Goal: Participate in discussion: Engage in conversation with other users on a specific topic

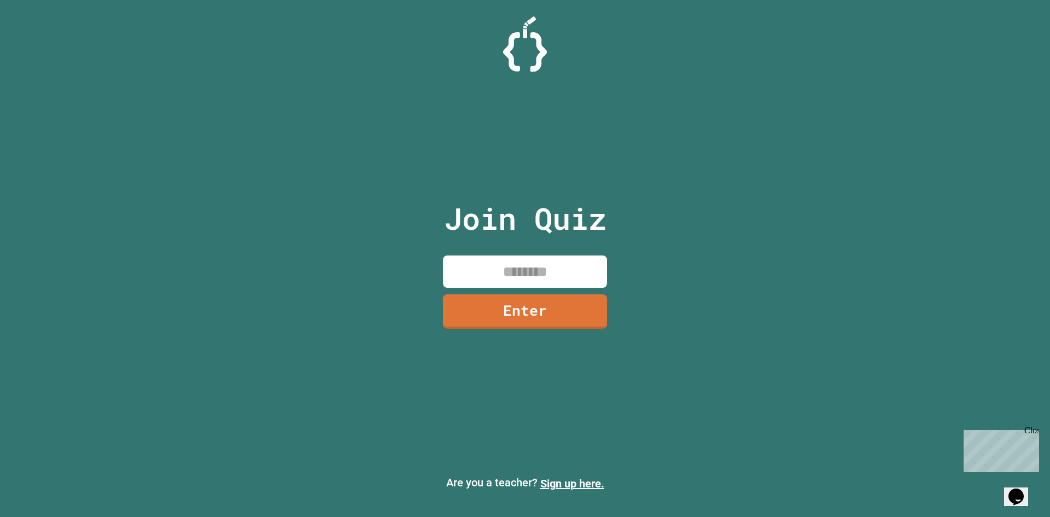
click at [529, 256] on input at bounding box center [525, 271] width 164 height 32
type input "********"
click at [587, 304] on link "Enter" at bounding box center [525, 310] width 166 height 35
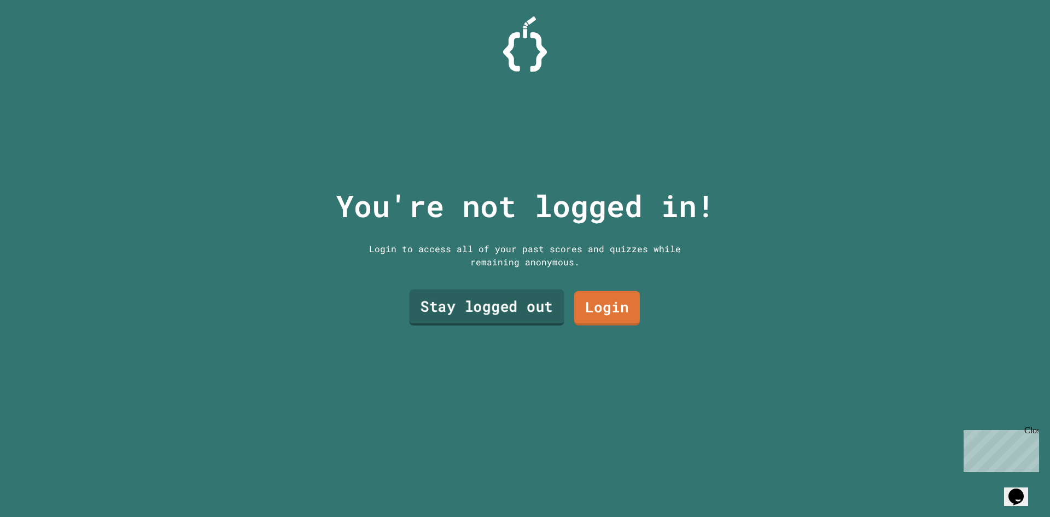
click at [510, 306] on link "Stay logged out" at bounding box center [486, 307] width 155 height 36
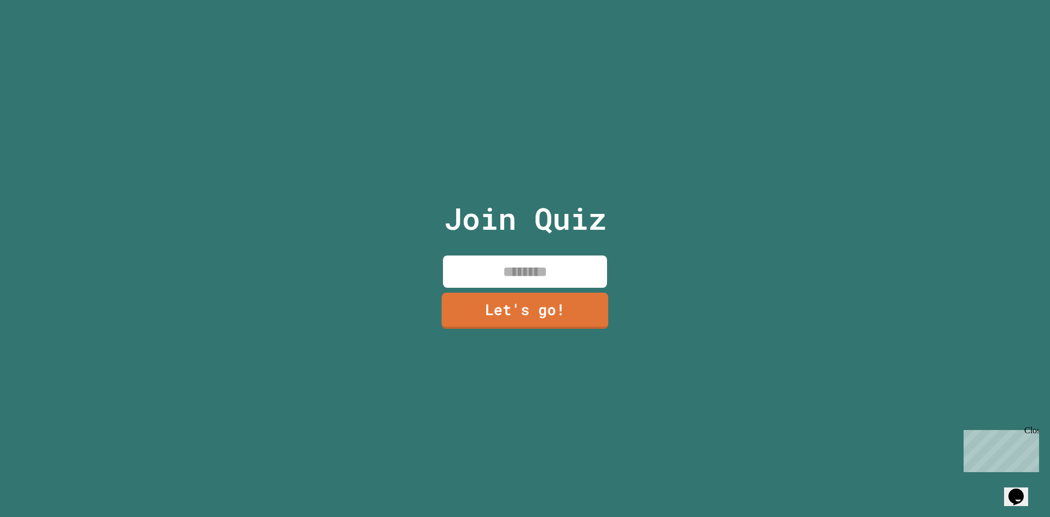
click at [527, 276] on input at bounding box center [525, 271] width 164 height 32
type input "******"
click at [528, 302] on link "Let's go!" at bounding box center [525, 311] width 165 height 34
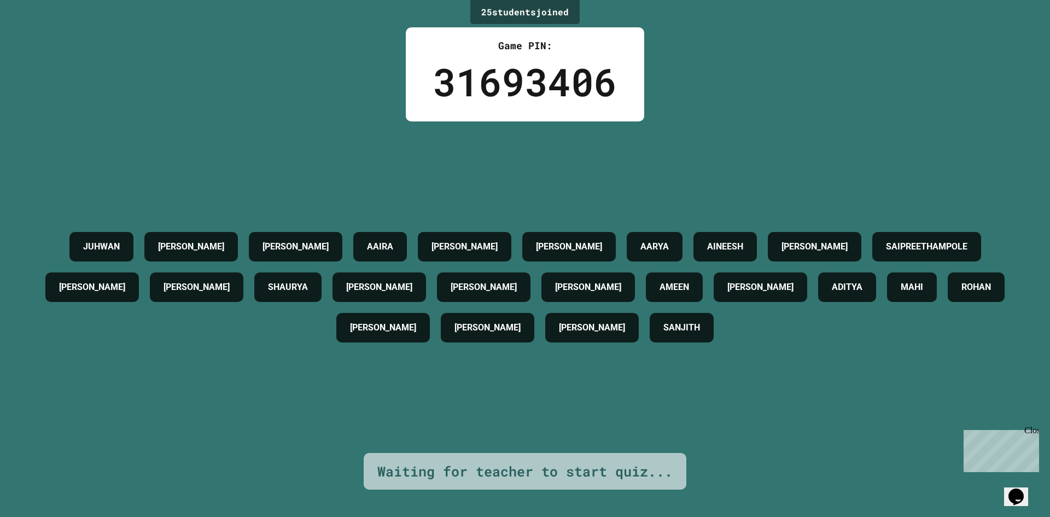
click at [430, 326] on div "[PERSON_NAME]" at bounding box center [383, 328] width 94 height 30
click at [625, 334] on h4 "[PERSON_NAME]" at bounding box center [592, 327] width 66 height 13
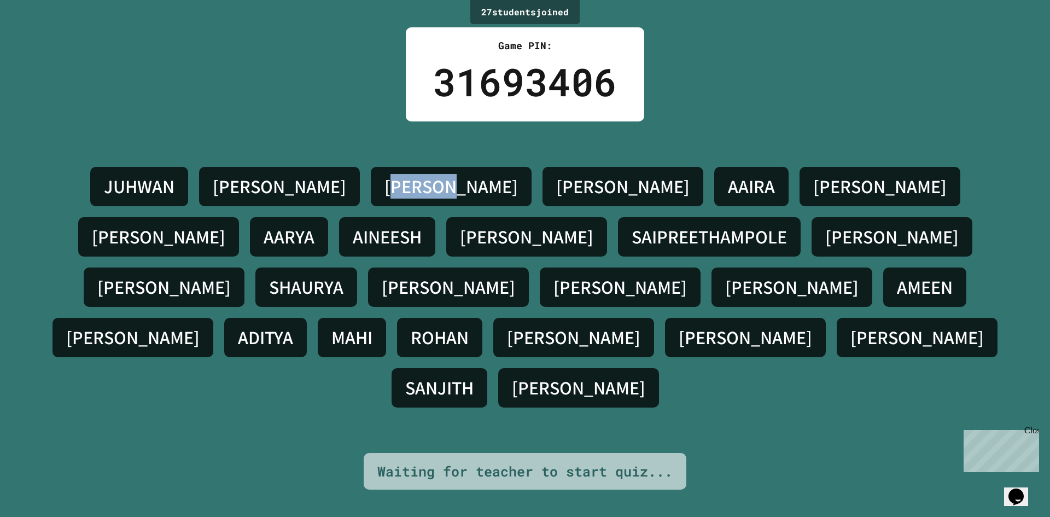
drag, startPoint x: 289, startPoint y: 207, endPoint x: 376, endPoint y: 207, distance: 87.0
click at [376, 207] on div "[PERSON_NAME] [PERSON_NAME] [PERSON_NAME] [PERSON_NAME] AINEESH [PERSON_NAME] S…" at bounding box center [524, 287] width 995 height 252
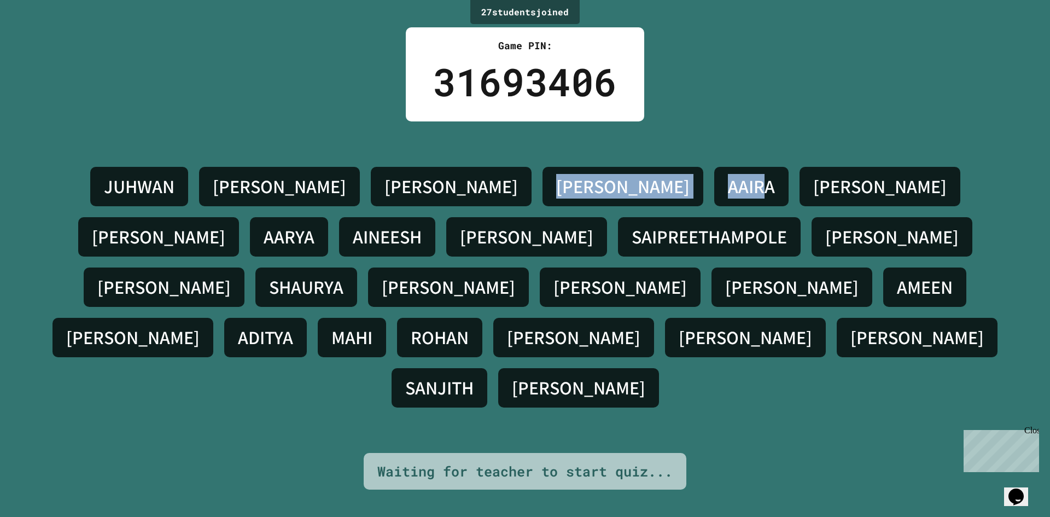
drag, startPoint x: 387, startPoint y: 207, endPoint x: 544, endPoint y: 207, distance: 157.0
click at [544, 207] on div "[PERSON_NAME] [PERSON_NAME] [PERSON_NAME] [PERSON_NAME] AINEESH [PERSON_NAME] S…" at bounding box center [524, 287] width 995 height 252
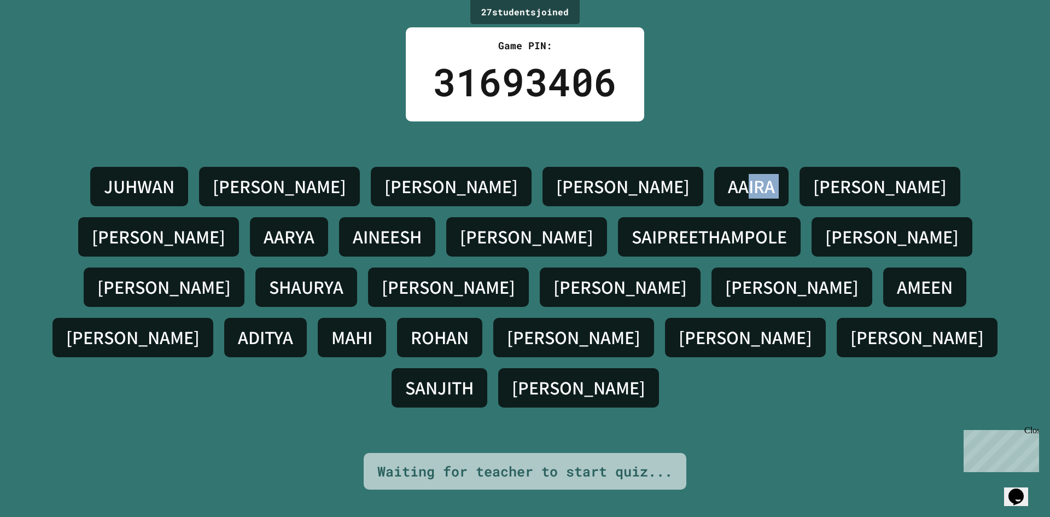
click at [566, 202] on div "[PERSON_NAME] [PERSON_NAME] [PERSON_NAME] [PERSON_NAME] AINEESH [PERSON_NAME] S…" at bounding box center [524, 287] width 995 height 252
drag, startPoint x: 592, startPoint y: 201, endPoint x: 694, endPoint y: 203, distance: 101.8
click at [694, 203] on div "[PERSON_NAME] [PERSON_NAME] [PERSON_NAME] [PERSON_NAME] AINEESH [PERSON_NAME] S…" at bounding box center [524, 287] width 995 height 252
drag, startPoint x: 574, startPoint y: 206, endPoint x: 641, endPoint y: 208, distance: 67.3
click at [813, 198] on h4 "[PERSON_NAME]" at bounding box center [879, 186] width 133 height 23
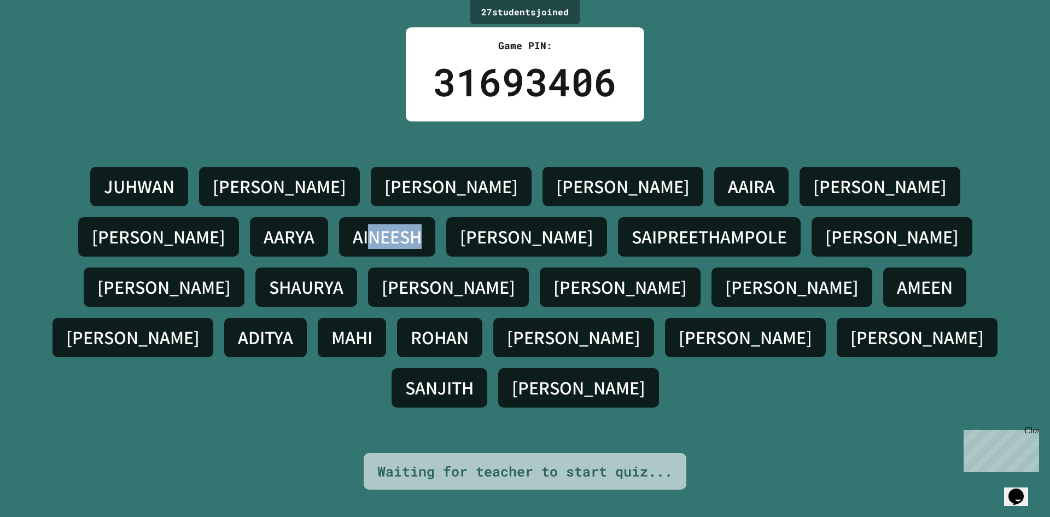
drag, startPoint x: 900, startPoint y: 202, endPoint x: 951, endPoint y: 231, distance: 58.8
click at [957, 229] on div "[PERSON_NAME] [PERSON_NAME] [PERSON_NAME] [PERSON_NAME] AINEESH [PERSON_NAME] S…" at bounding box center [524, 287] width 995 height 252
drag, startPoint x: 718, startPoint y: 262, endPoint x: 772, endPoint y: 267, distance: 53.9
click at [515, 276] on h4 "[PERSON_NAME]" at bounding box center [448, 287] width 133 height 23
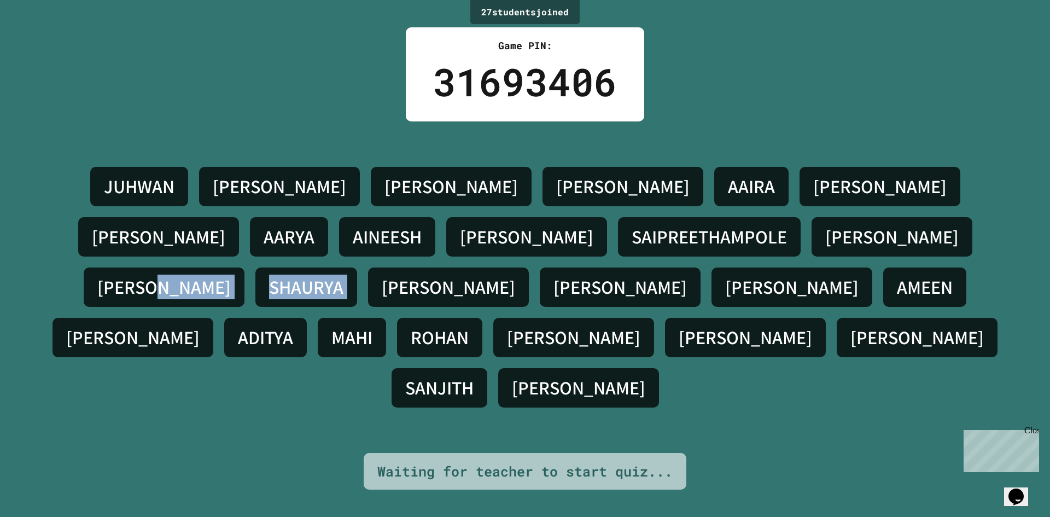
drag, startPoint x: 546, startPoint y: 268, endPoint x: 680, endPoint y: 272, distance: 134.1
click at [729, 278] on div "[PERSON_NAME] [PERSON_NAME] [PERSON_NAME] [PERSON_NAME] AINEESH [PERSON_NAME] S…" at bounding box center [524, 287] width 995 height 252
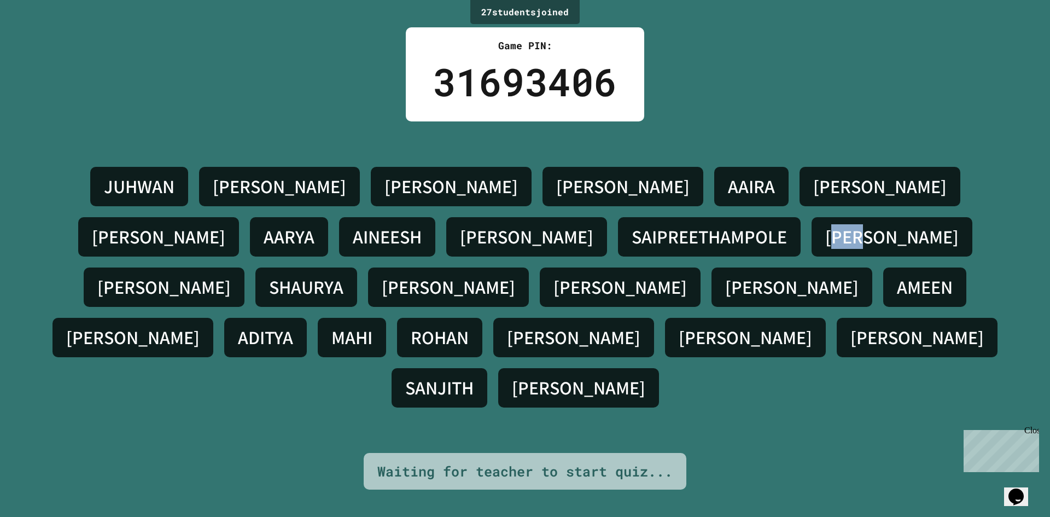
drag, startPoint x: 398, startPoint y: 237, endPoint x: 548, endPoint y: 251, distance: 150.4
click at [548, 251] on div "[PERSON_NAME] [PERSON_NAME] [PERSON_NAME] [PERSON_NAME] AINEESH [PERSON_NAME] S…" at bounding box center [524, 287] width 995 height 252
drag, startPoint x: 583, startPoint y: 260, endPoint x: 683, endPoint y: 263, distance: 100.7
click at [683, 263] on div "[PERSON_NAME] [PERSON_NAME] [PERSON_NAME] [PERSON_NAME] AINEESH [PERSON_NAME] S…" at bounding box center [524, 287] width 995 height 252
click at [343, 276] on h4 "SHAURYA" at bounding box center [306, 287] width 74 height 23
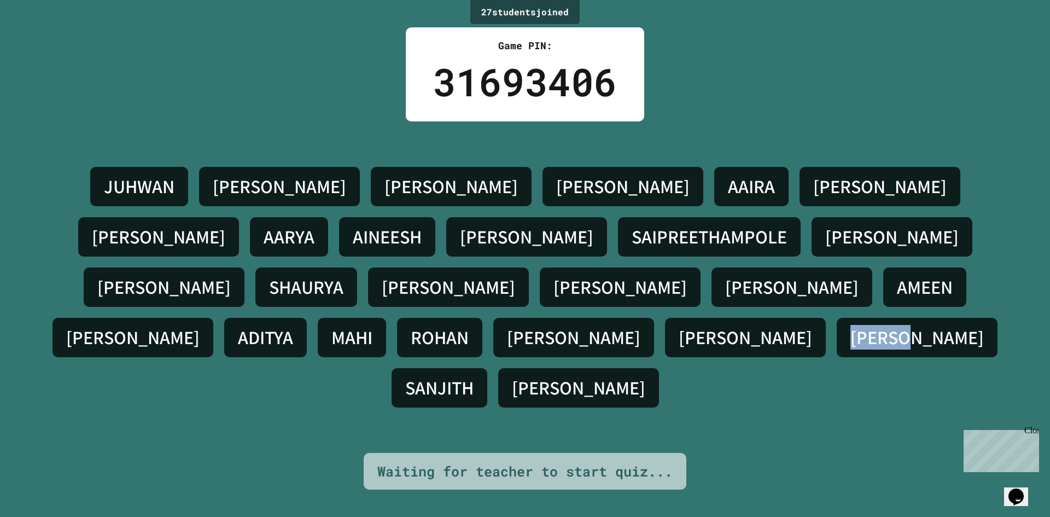
drag, startPoint x: 825, startPoint y: 306, endPoint x: 860, endPoint y: 305, distance: 35.0
click at [860, 318] on div "[PERSON_NAME]" at bounding box center [917, 337] width 161 height 39
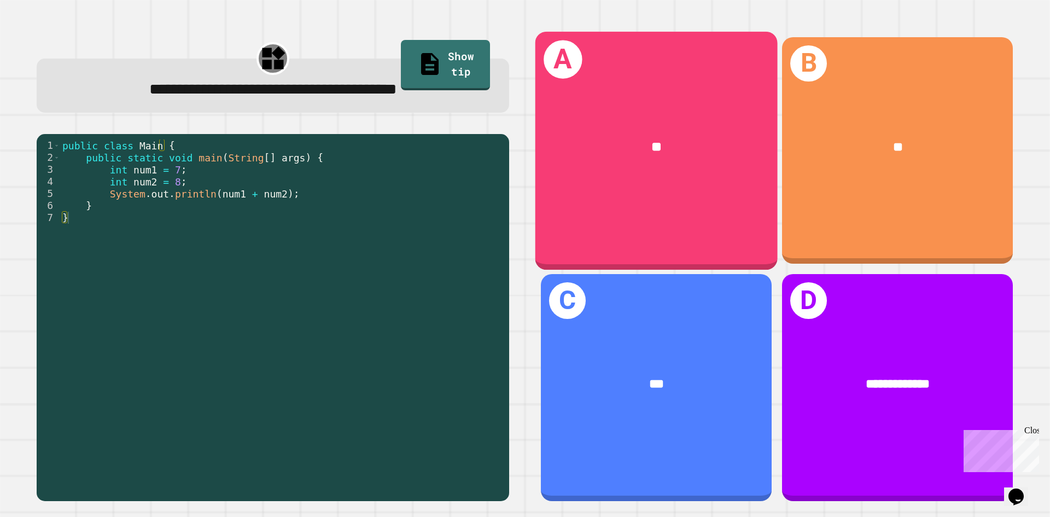
click at [612, 187] on div "A **" at bounding box center [656, 150] width 242 height 238
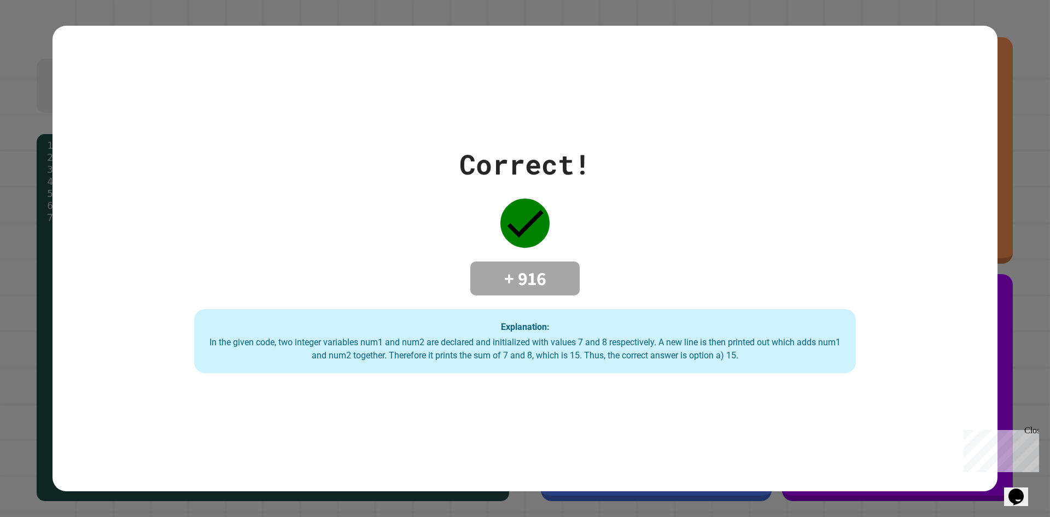
click at [822, 388] on div "Correct! + 916 Explanation: In the given code, two integer variables num1 and n…" at bounding box center [525, 258] width 945 height 465
click at [552, 249] on div "Correct! + 916 Explanation: In the given code, two integer variables num1 and n…" at bounding box center [525, 259] width 945 height 230
click at [651, 207] on div "Correct! + 916 Explanation: In the given code, two integer variables num1 and n…" at bounding box center [525, 259] width 945 height 230
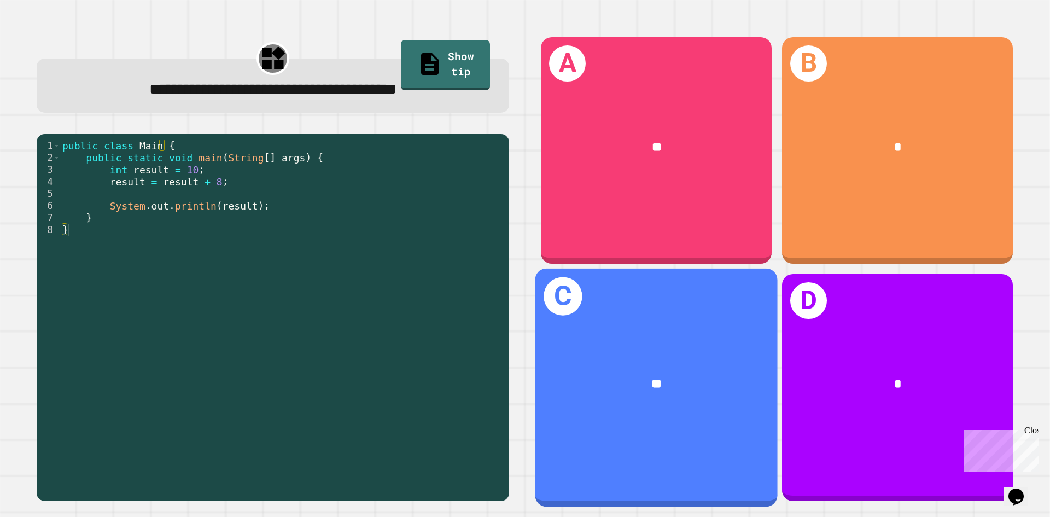
click at [709, 319] on div "C **" at bounding box center [656, 388] width 242 height 238
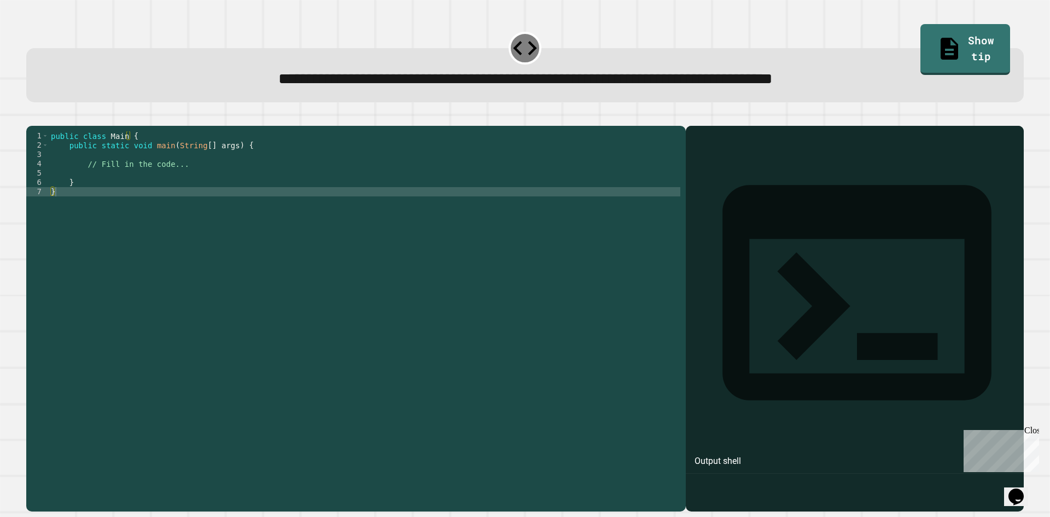
click at [216, 187] on div "public class Main { public static void main ( String [ ] args ) { // Fill in th…" at bounding box center [365, 307] width 632 height 353
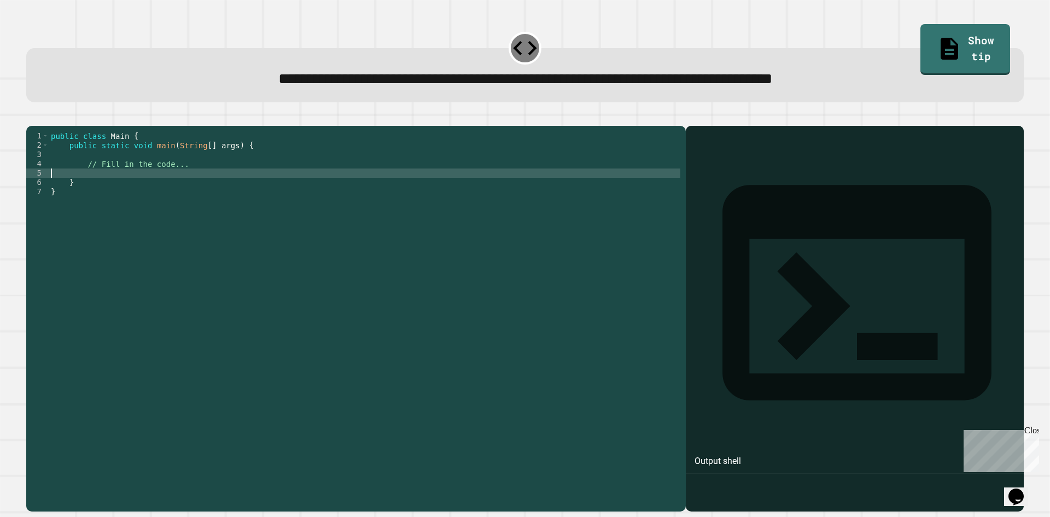
click at [202, 186] on div "public class Main { public static void main ( String [ ] args ) { // Fill in th…" at bounding box center [365, 307] width 632 height 353
click at [200, 183] on div "public class Main { public static void main ( String [ ] args ) { // Fill in th…" at bounding box center [365, 307] width 632 height 353
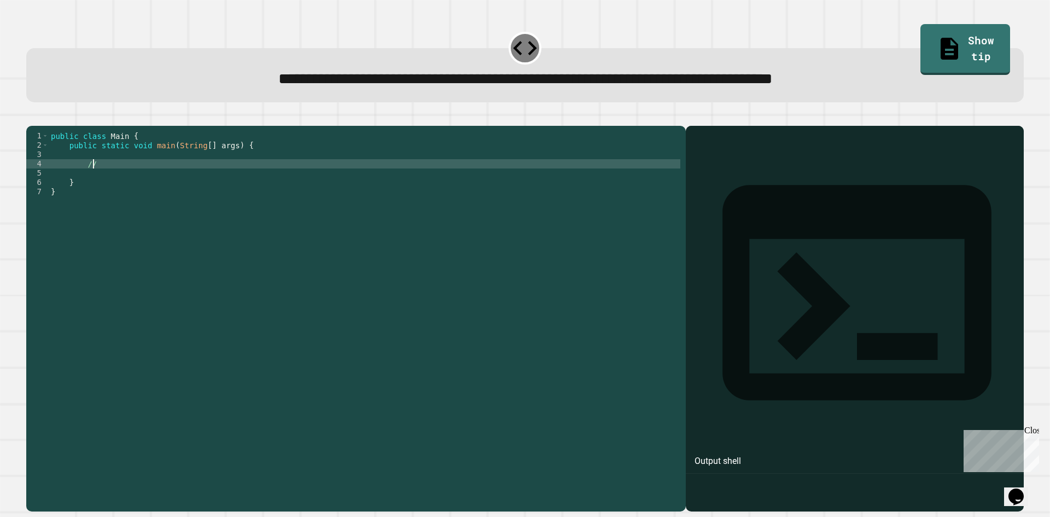
type textarea "*"
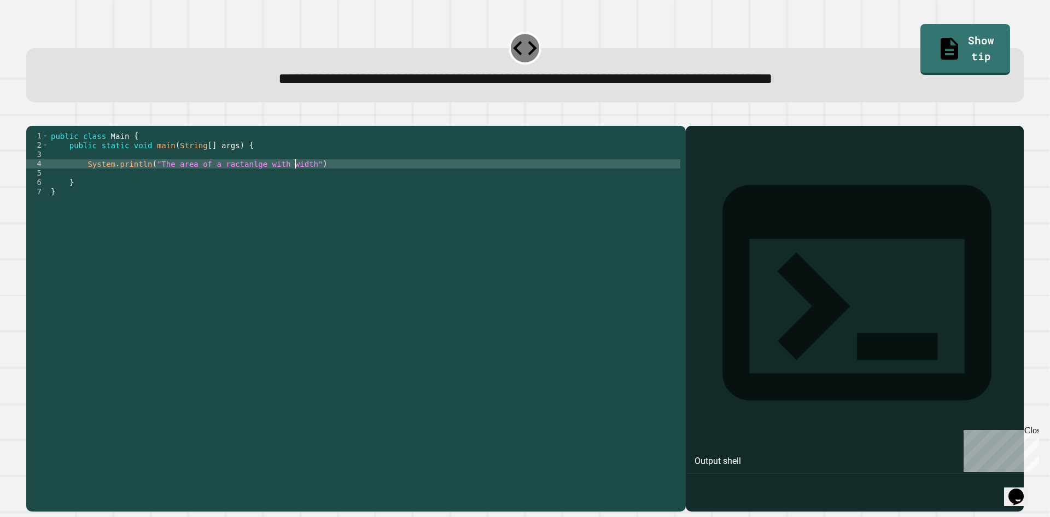
click at [306, 158] on div "public class Main { public static void main ( String [ ] args ) { System . prin…" at bounding box center [365, 307] width 632 height 353
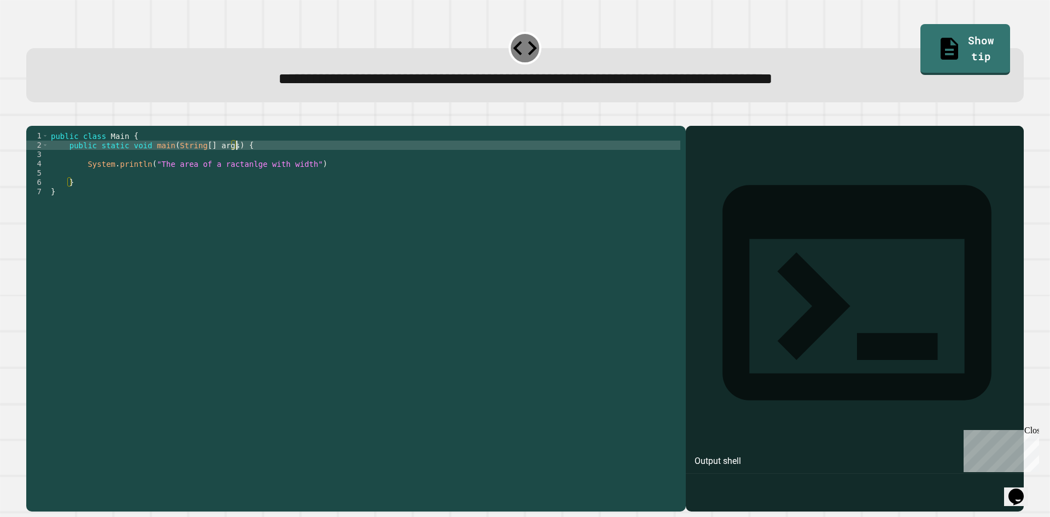
type textarea "**********"
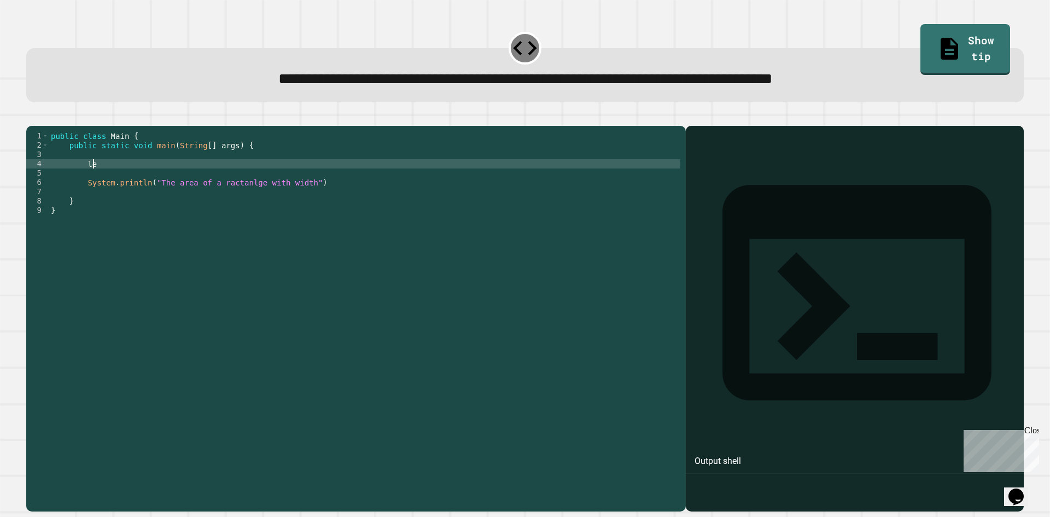
type textarea "*"
type textarea "**********"
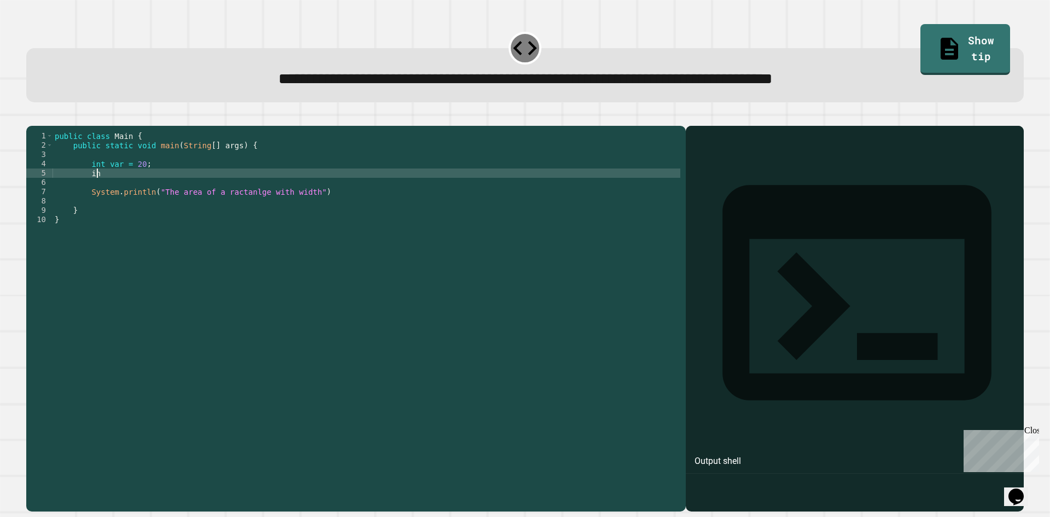
scroll to position [0, 3]
click at [118, 179] on div "public class Main { public static void main ( String [ ] args ) { int var = 20 …" at bounding box center [367, 307] width 628 height 353
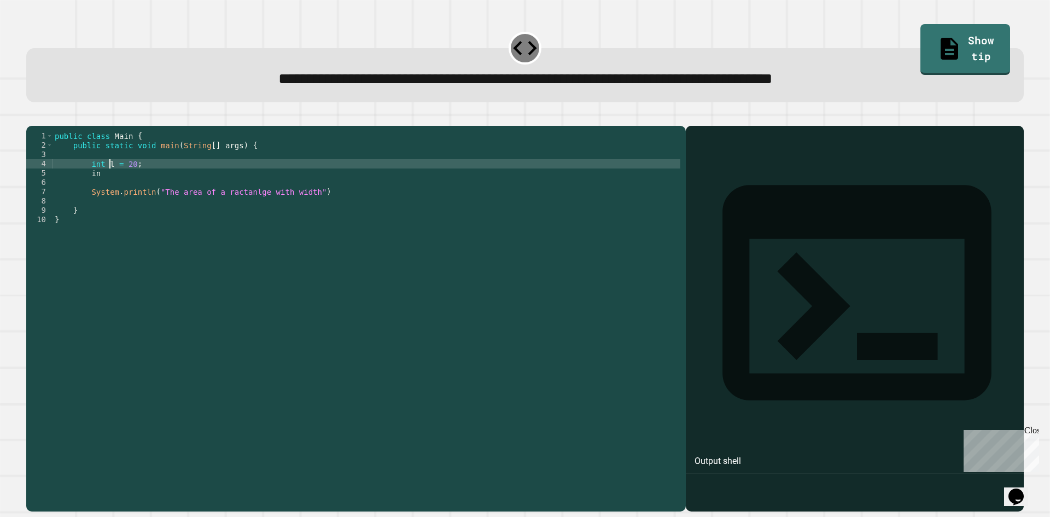
scroll to position [0, 4]
click at [145, 185] on div "public class Main { public static void main ( String [ ] args ) { int len = 20 …" at bounding box center [367, 307] width 628 height 353
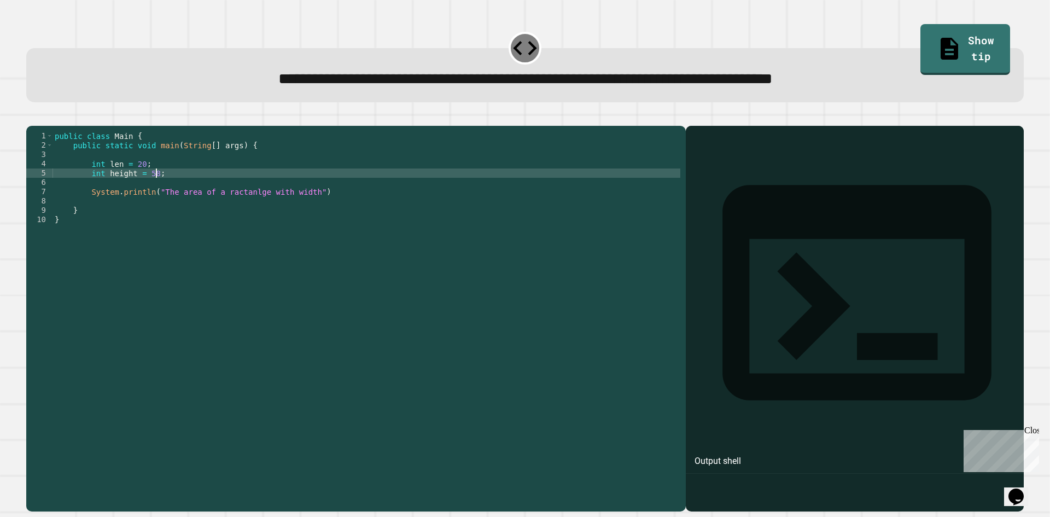
scroll to position [0, 7]
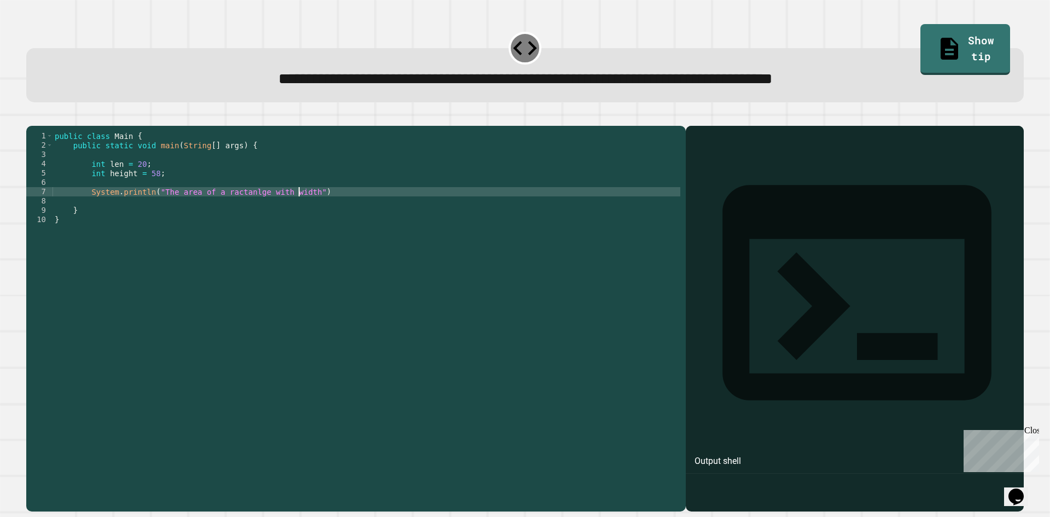
click at [298, 209] on div "public class Main { public static void main ( String [ ] args ) { int len = 20 …" at bounding box center [367, 307] width 628 height 353
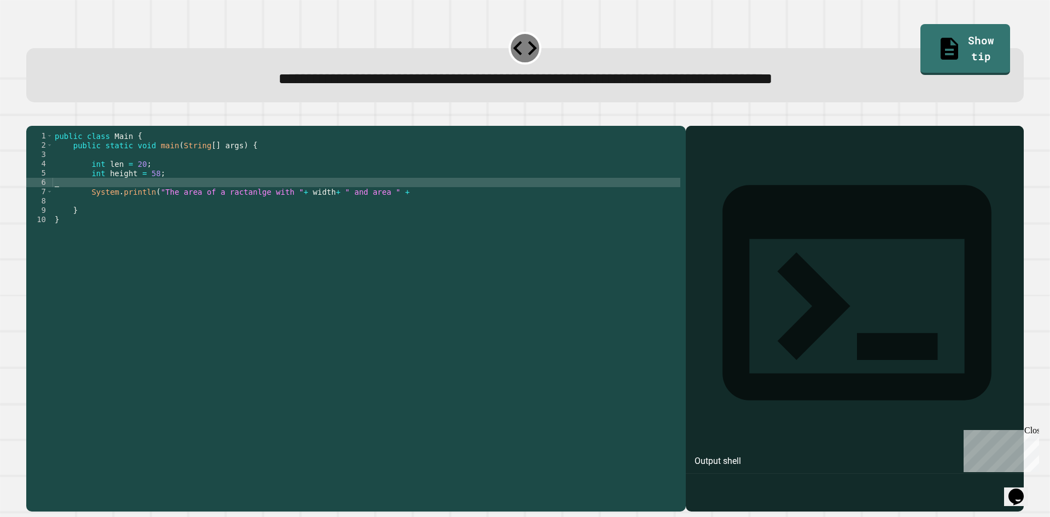
click at [174, 196] on div "public class Main { public static void main ( String [ ] args ) { int len = 20 …" at bounding box center [367, 307] width 628 height 353
click at [168, 190] on div "public class Main { public static void main ( String [ ] args ) { int len = 20 …" at bounding box center [367, 307] width 628 height 353
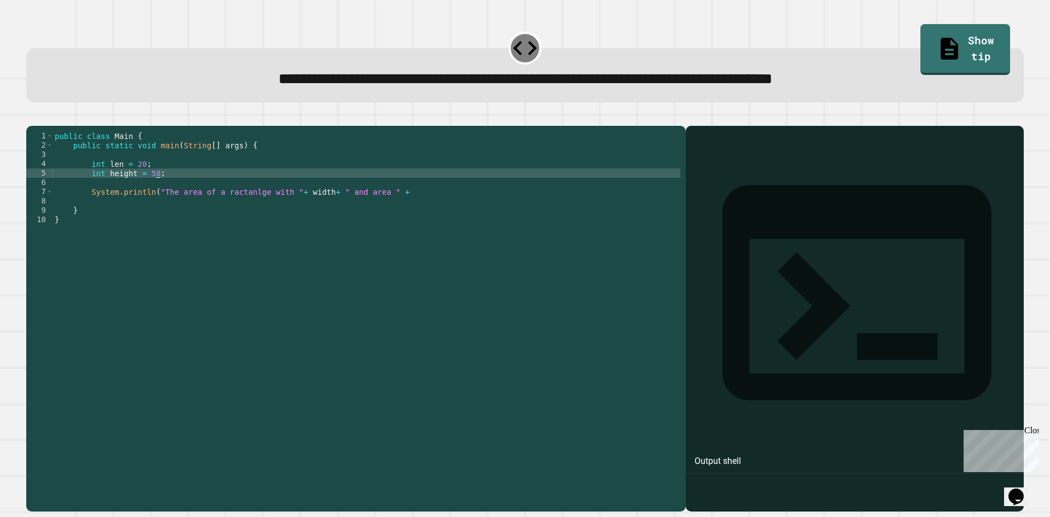
type textarea "**********"
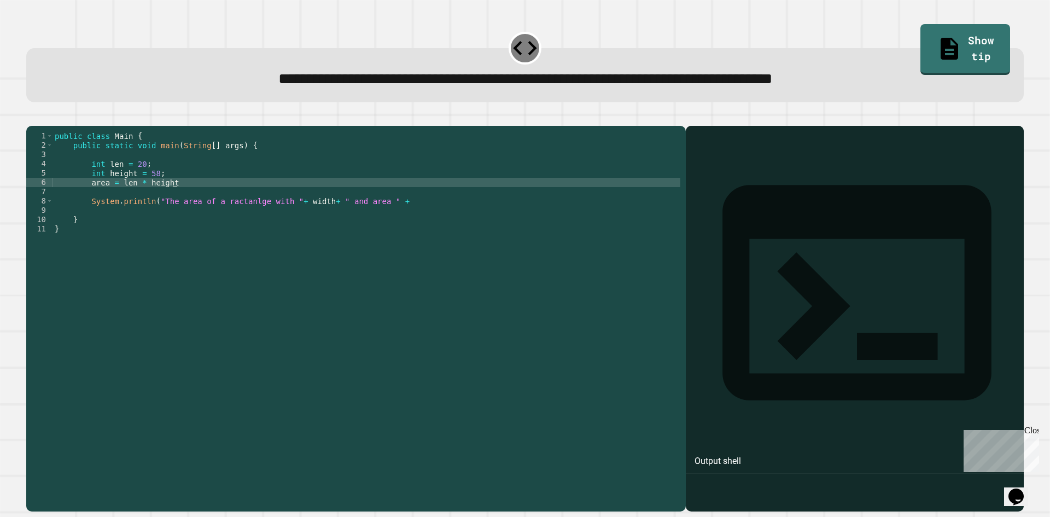
scroll to position [0, 8]
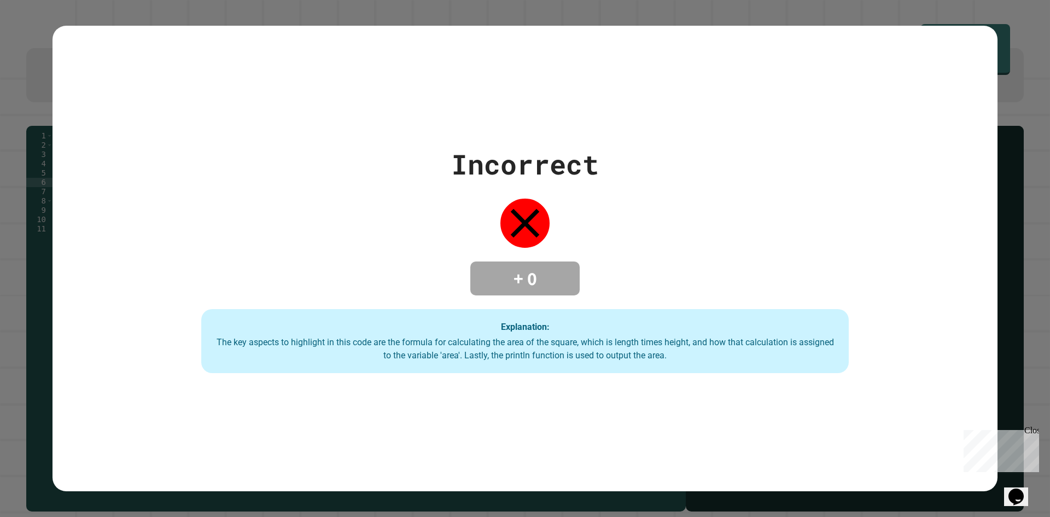
type textarea "**********"
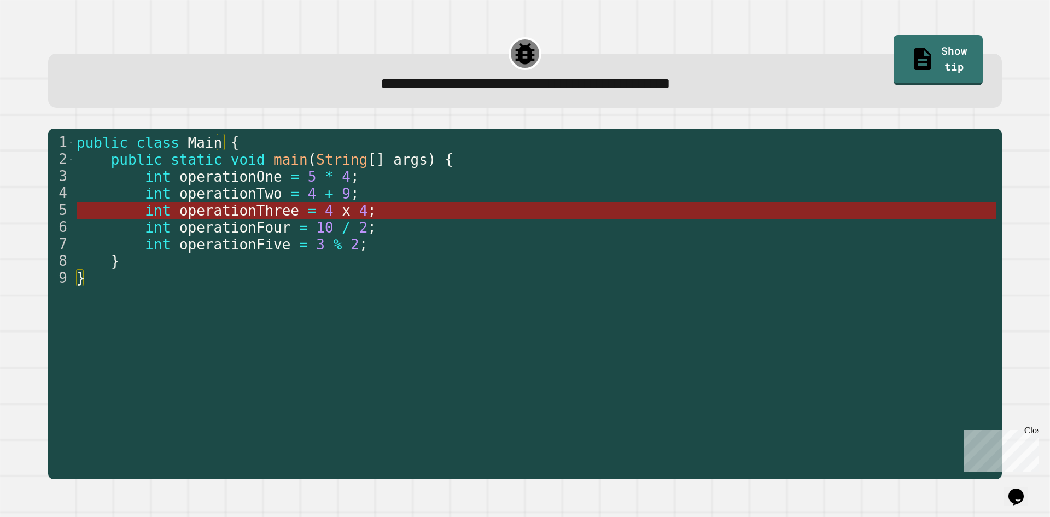
click at [279, 205] on span "operationThree" at bounding box center [239, 210] width 120 height 16
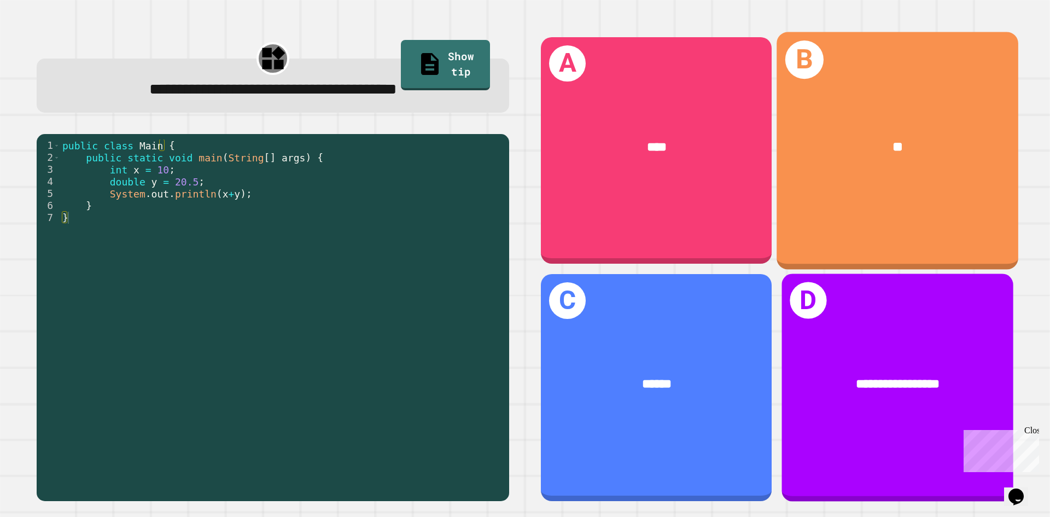
click at [952, 375] on div "**********" at bounding box center [898, 385] width 181 height 20
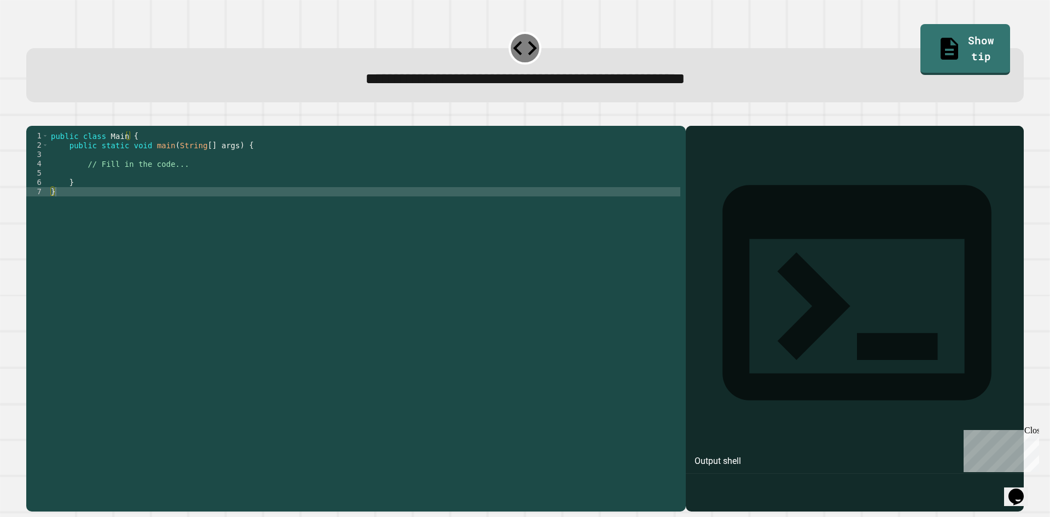
click at [178, 185] on div "public class Main { public static void main ( String [ ] args ) { // Fill in th…" at bounding box center [365, 307] width 632 height 353
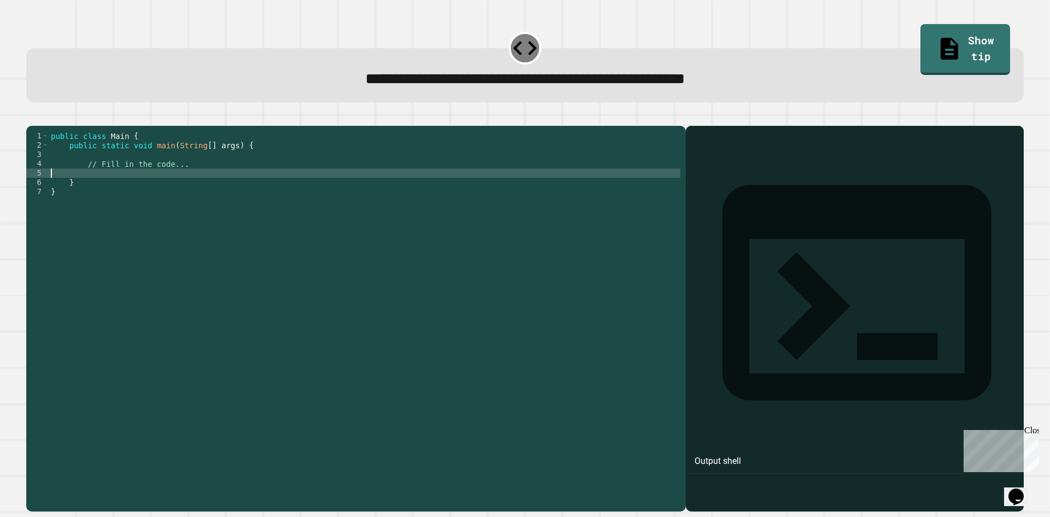
click at [189, 176] on div "public class Main { public static void main ( String [ ] args ) { // Fill in th…" at bounding box center [365, 307] width 632 height 353
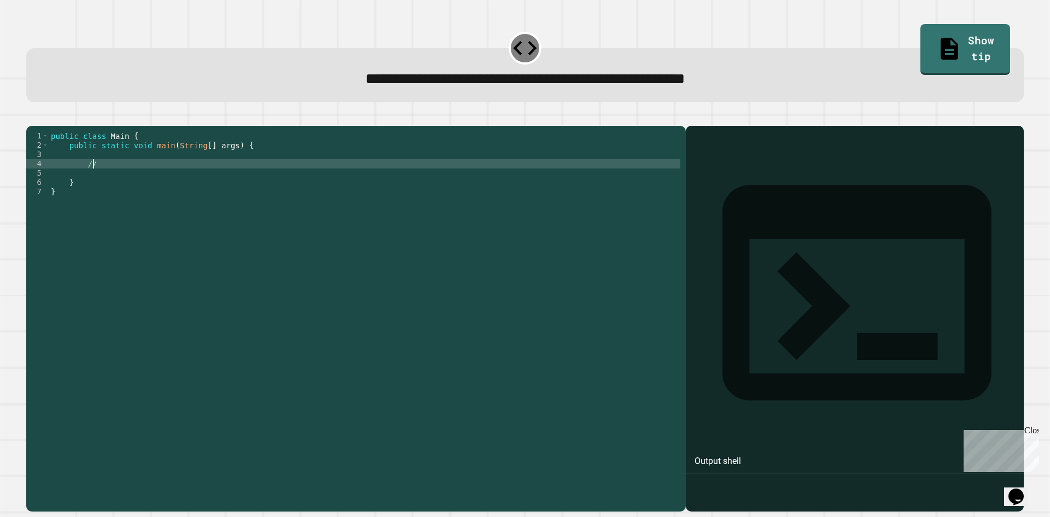
type textarea "*"
type textarea "**********"
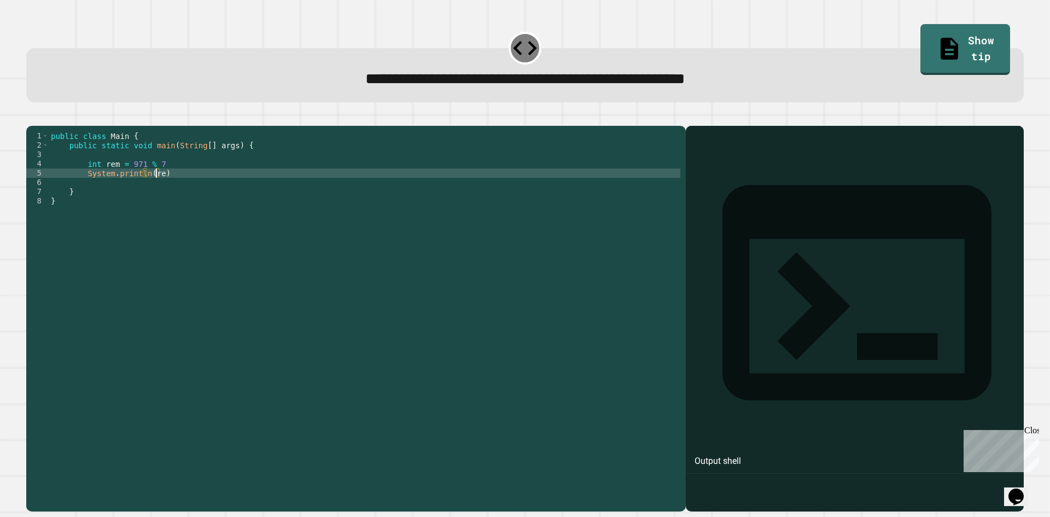
scroll to position [0, 7]
click at [32, 117] on button "button" at bounding box center [32, 117] width 0 height 0
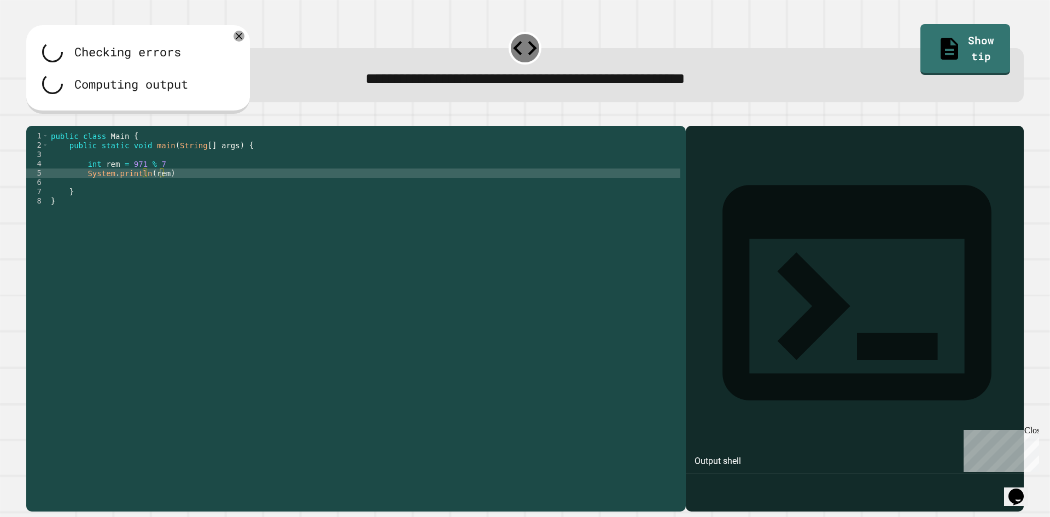
click at [162, 192] on div "public class Main { public static void main ( String [ ] args ) { int rem = 971…" at bounding box center [365, 307] width 632 height 353
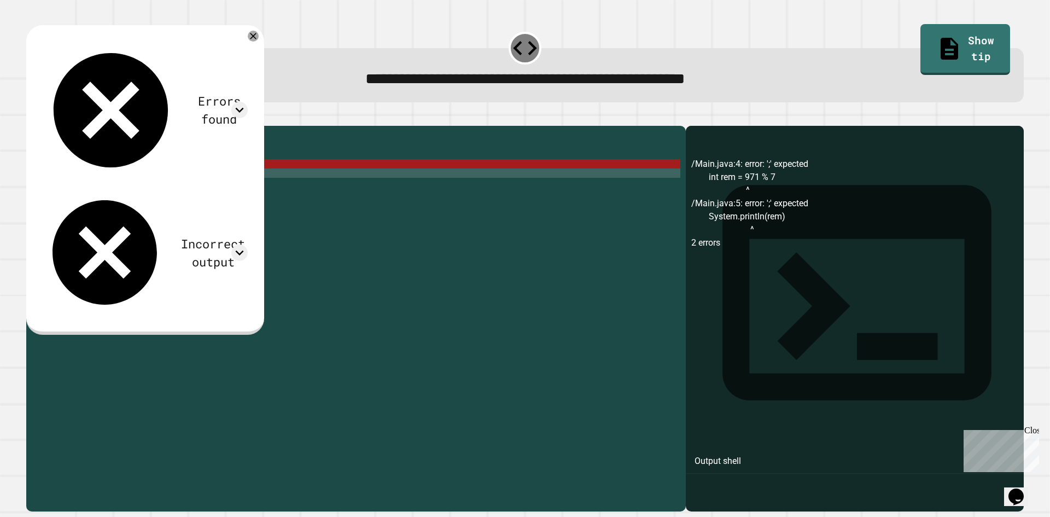
click at [171, 190] on div "public class Main { public static void main ( String [ ] args ) { int rem = 971…" at bounding box center [365, 307] width 632 height 353
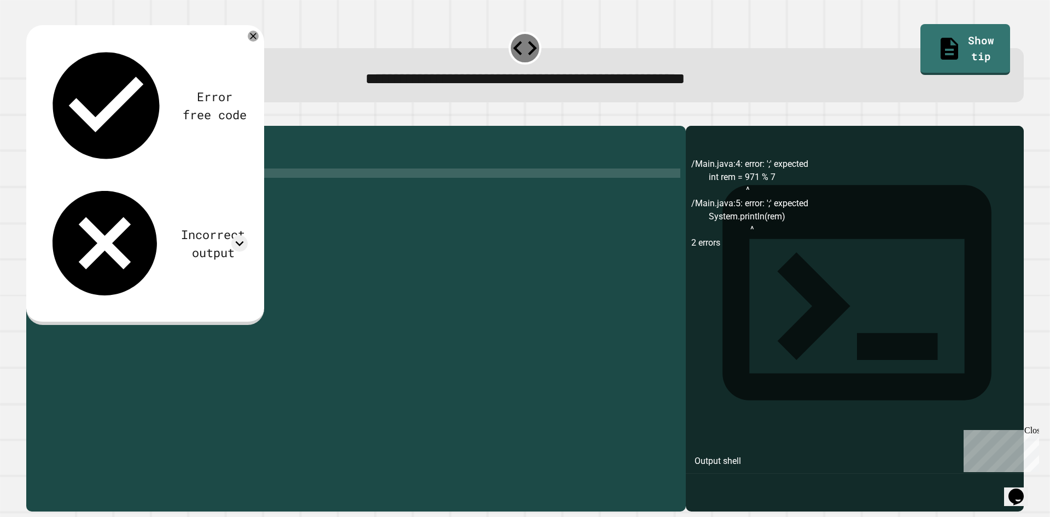
click at [164, 178] on div "public class Main { public static void main ( String [ ] args ) { int rem = 971…" at bounding box center [365, 307] width 632 height 353
click at [32, 117] on icon "button" at bounding box center [32, 117] width 0 height 0
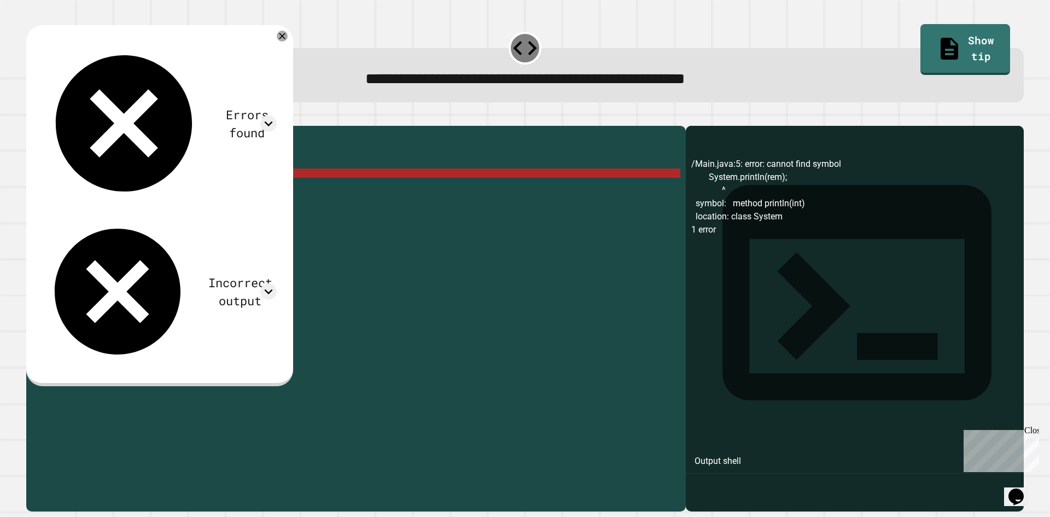
click at [111, 190] on div "public class Main { public static void main ( String [ ] args ) { int rem = 971…" at bounding box center [365, 307] width 632 height 353
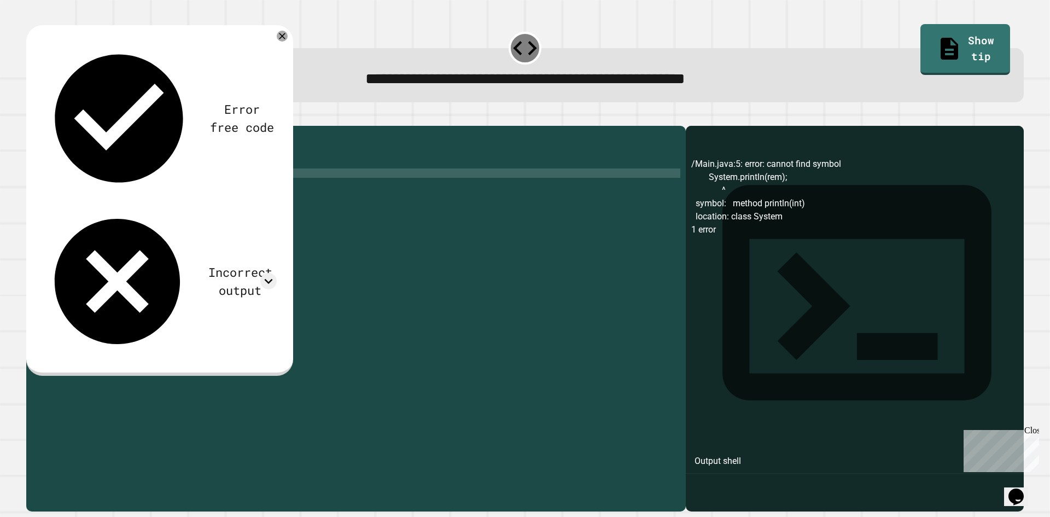
scroll to position [0, 5]
type textarea "**********"
click at [42, 123] on icon "button" at bounding box center [39, 124] width 6 height 8
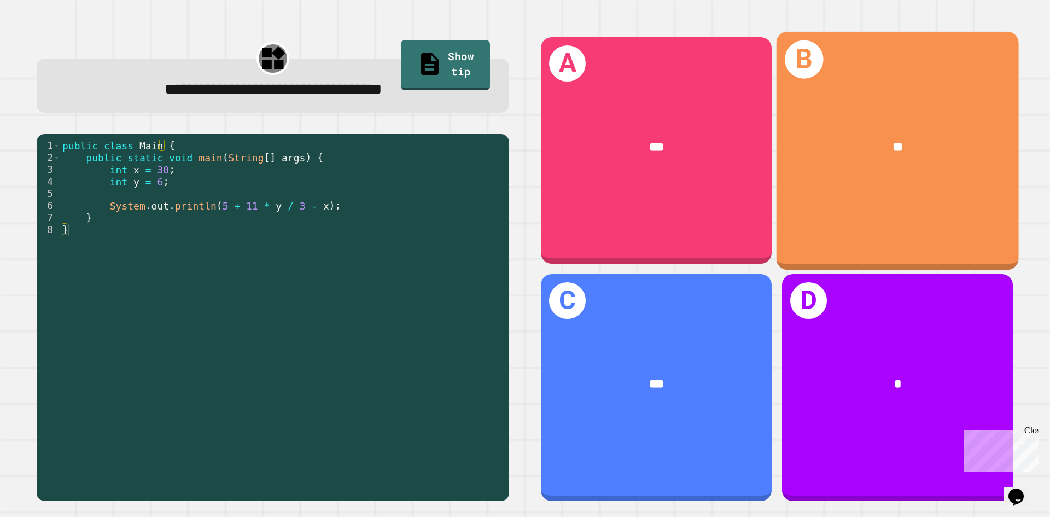
click at [790, 96] on div "B **" at bounding box center [898, 150] width 242 height 238
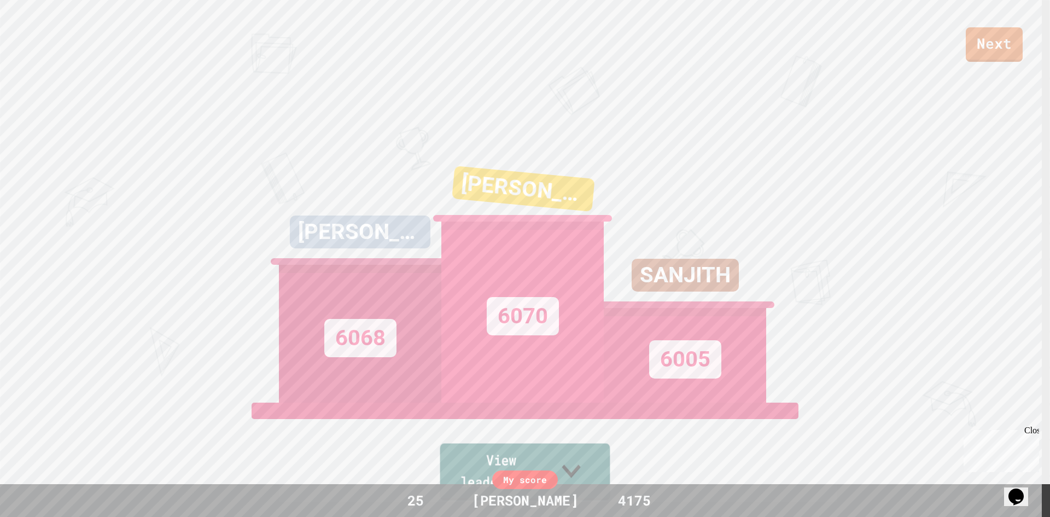
click at [583, 476] on icon at bounding box center [571, 470] width 38 height 43
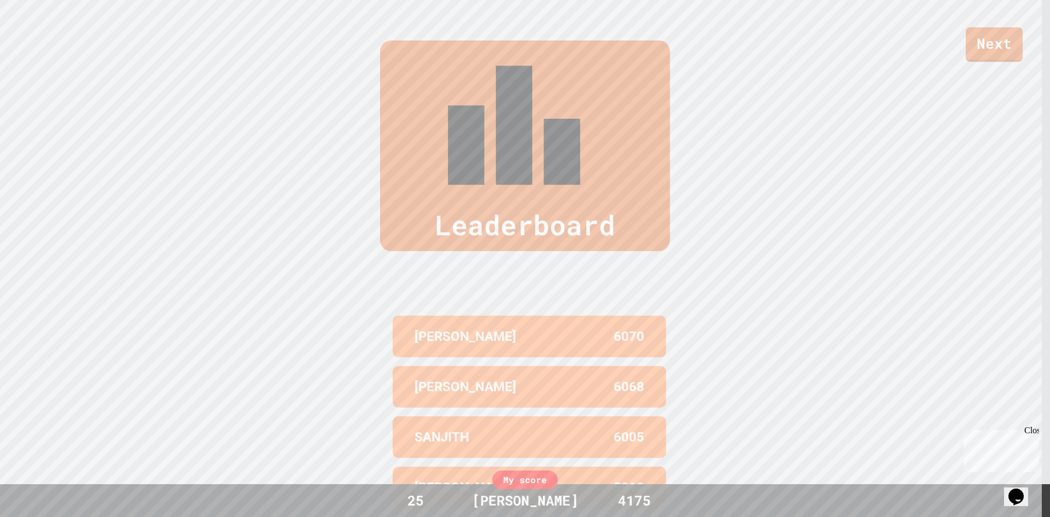
scroll to position [521, 0]
drag, startPoint x: 401, startPoint y: 213, endPoint x: 554, endPoint y: 218, distance: 152.7
click at [554, 315] on div "[PERSON_NAME] 6070" at bounding box center [529, 336] width 273 height 42
drag, startPoint x: 449, startPoint y: 258, endPoint x: 529, endPoint y: 290, distance: 86.4
click at [572, 365] on div "[PERSON_NAME] 6068" at bounding box center [529, 386] width 273 height 42
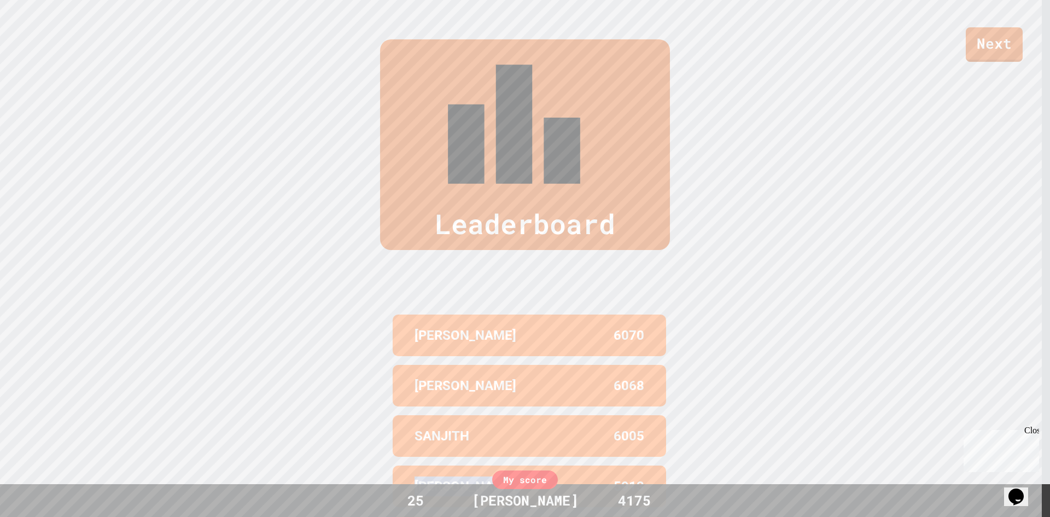
drag, startPoint x: 404, startPoint y: 333, endPoint x: 536, endPoint y: 336, distance: 132.4
click at [535, 336] on div "[PERSON_NAME] 6070 [PERSON_NAME] 6068 [PERSON_NAME] 6005 [PERSON_NAME] 5913 [PE…" at bounding box center [524, 436] width 273 height 252
drag, startPoint x: 484, startPoint y: 412, endPoint x: 527, endPoint y: 411, distance: 43.2
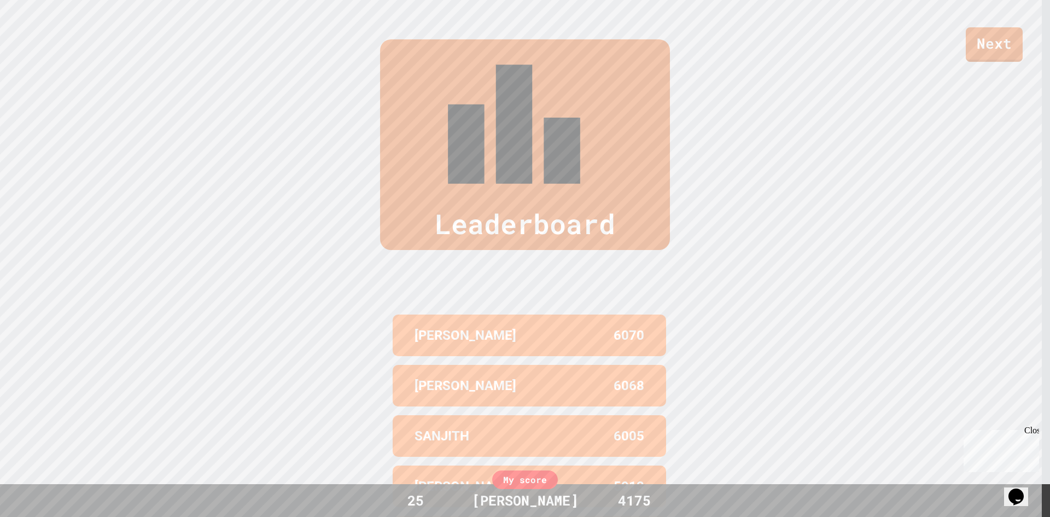
click at [443, 476] on p "[PERSON_NAME]" at bounding box center [466, 486] width 102 height 20
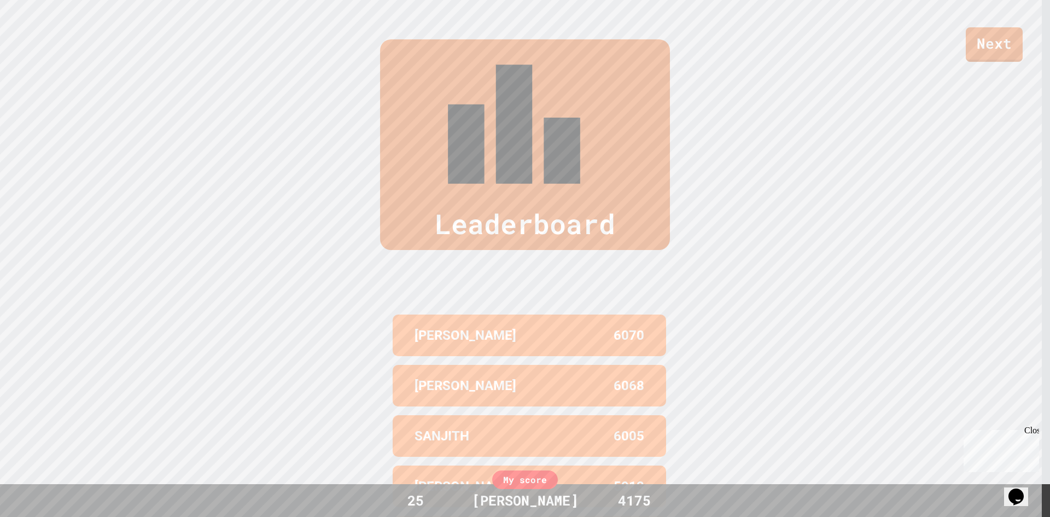
click at [437, 415] on div "SANJITH 6005" at bounding box center [529, 436] width 273 height 42
click at [438, 426] on p "SANJITH" at bounding box center [442, 436] width 55 height 20
click at [440, 376] on p "[PERSON_NAME]" at bounding box center [466, 386] width 102 height 20
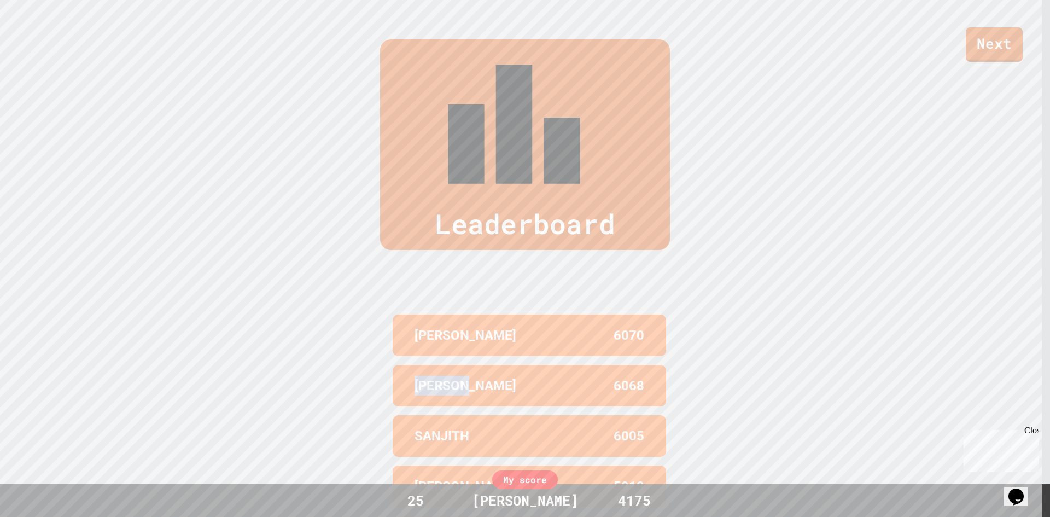
click at [440, 376] on p "[PERSON_NAME]" at bounding box center [466, 386] width 102 height 20
click at [429, 325] on p "[PERSON_NAME]" at bounding box center [466, 335] width 102 height 20
